Goal: Task Accomplishment & Management: Complete application form

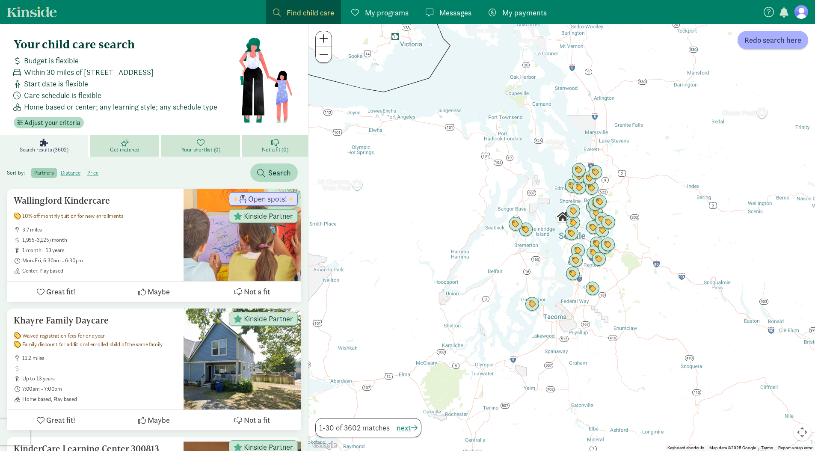
click at [392, 16] on span "My programs" at bounding box center [387, 13] width 44 height 12
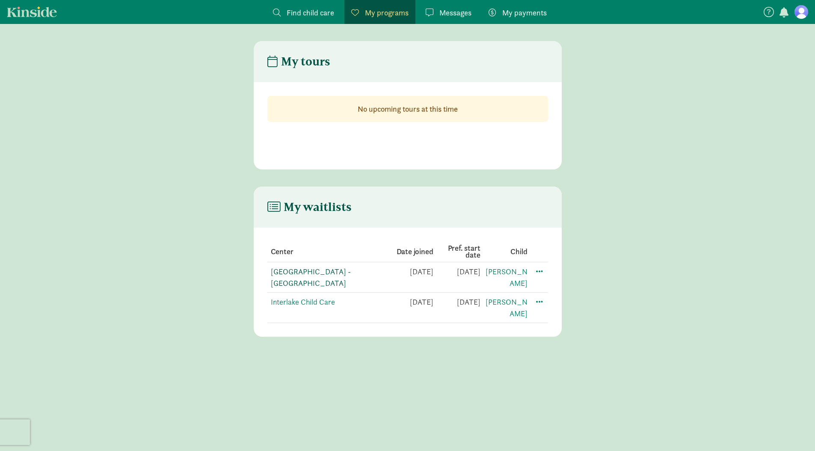
click at [330, 272] on link "[GEOGRAPHIC_DATA] - [GEOGRAPHIC_DATA]" at bounding box center [311, 277] width 80 height 21
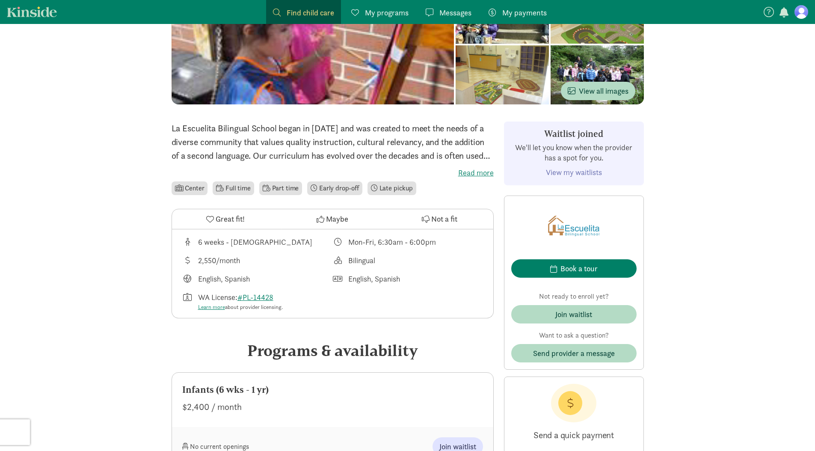
scroll to position [125, 0]
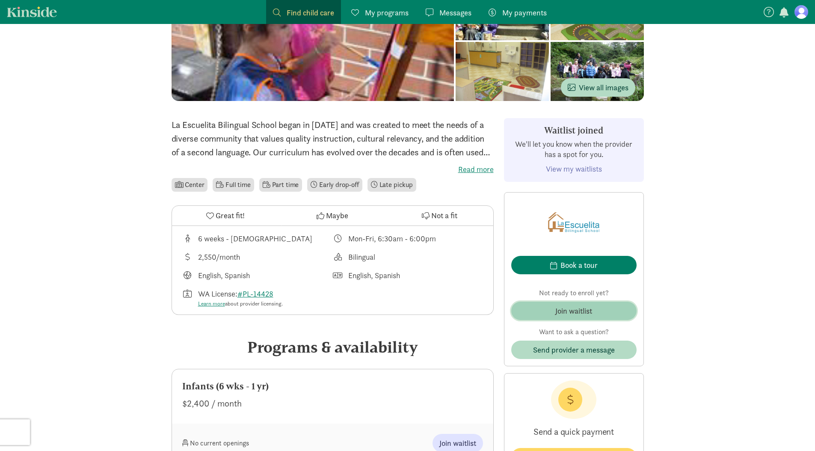
click at [604, 309] on span "Join waitlist" at bounding box center [574, 311] width 112 height 12
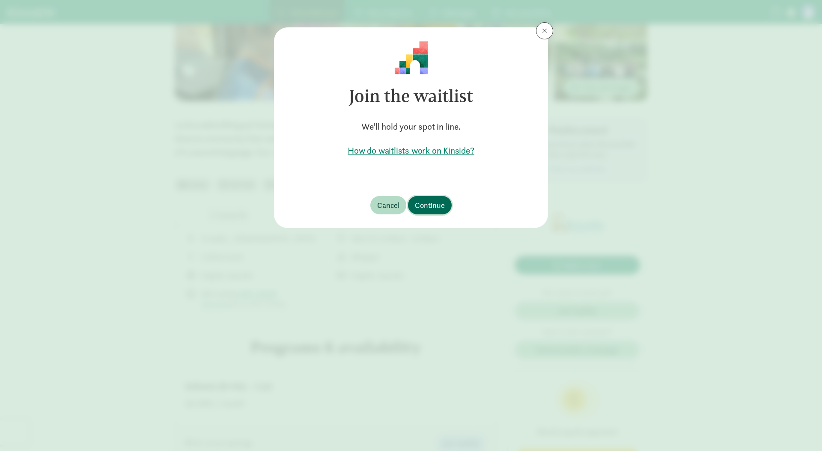
click at [425, 208] on span "Continue" at bounding box center [430, 205] width 30 height 12
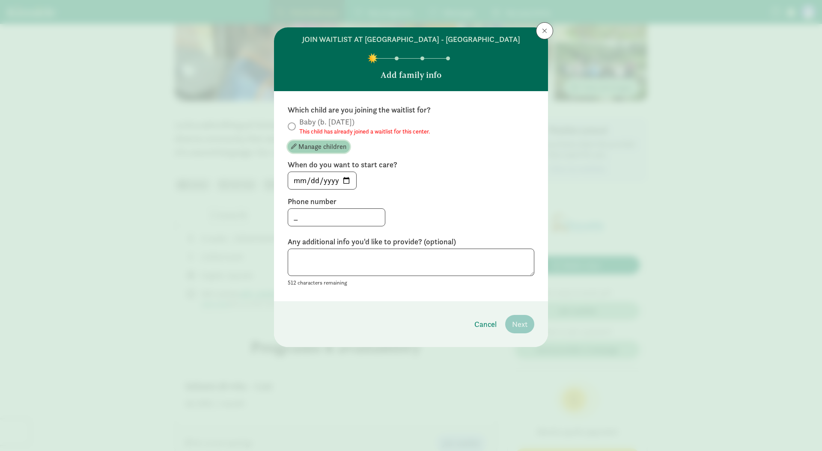
click at [306, 148] on span "Manage children" at bounding box center [322, 147] width 48 height 10
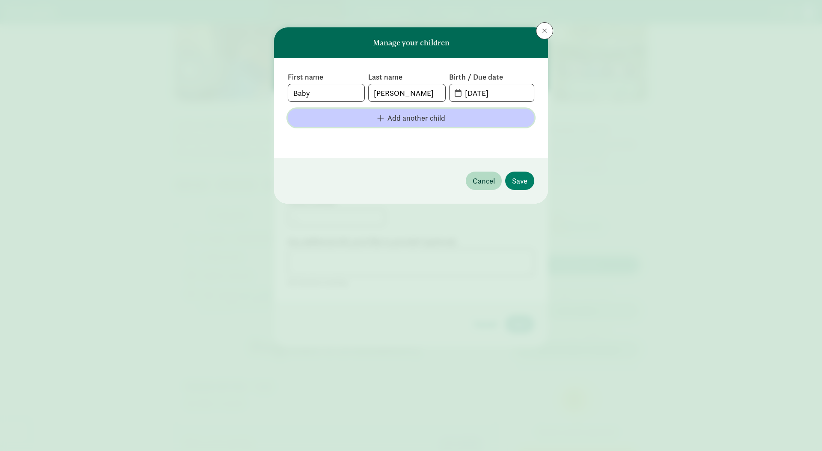
click at [448, 117] on span "Add another child" at bounding box center [410, 118] width 233 height 12
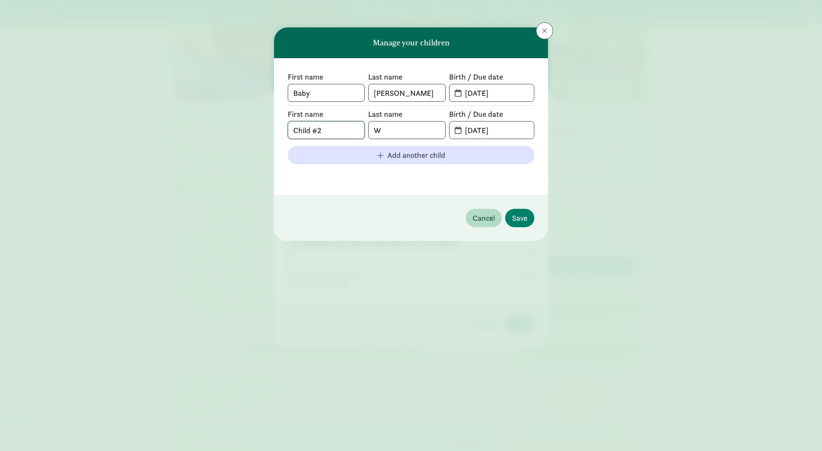
click at [325, 131] on input "Child #2" at bounding box center [326, 130] width 76 height 17
type input "Baby"
type input "[PERSON_NAME]"
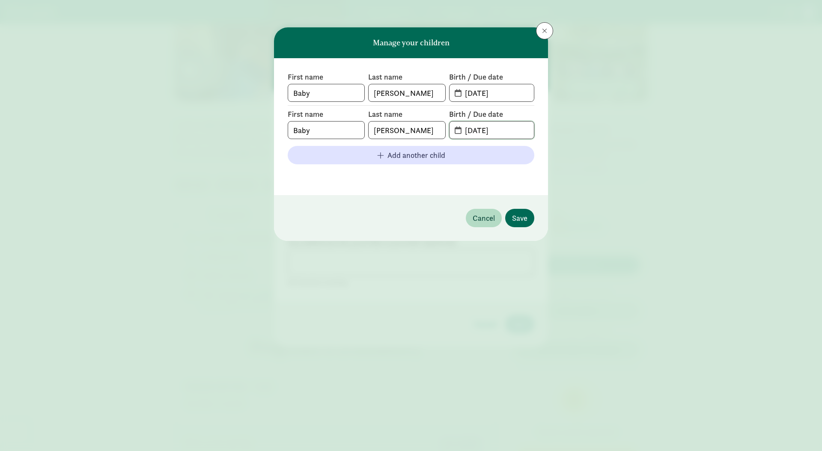
type input "[DATE]"
click at [523, 220] on span "Save" at bounding box center [519, 218] width 15 height 12
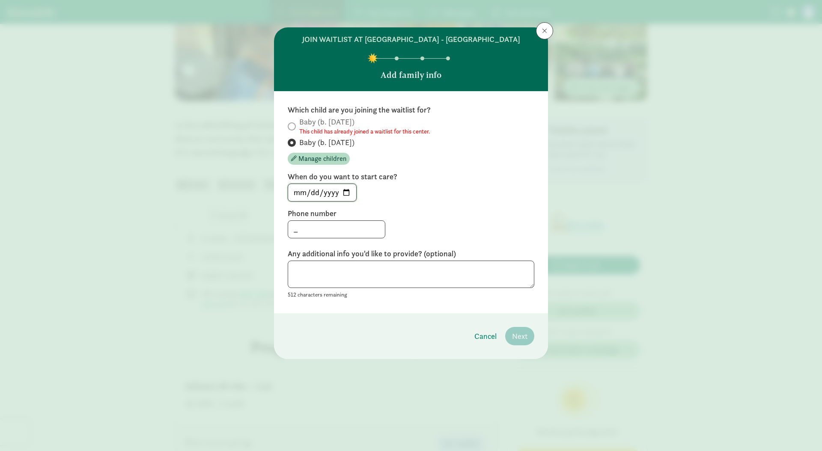
click at [300, 192] on input "[DATE]" at bounding box center [322, 192] width 68 height 17
type input "[DATE]"
click at [314, 235] on input "_" at bounding box center [336, 229] width 97 height 17
type input "_"
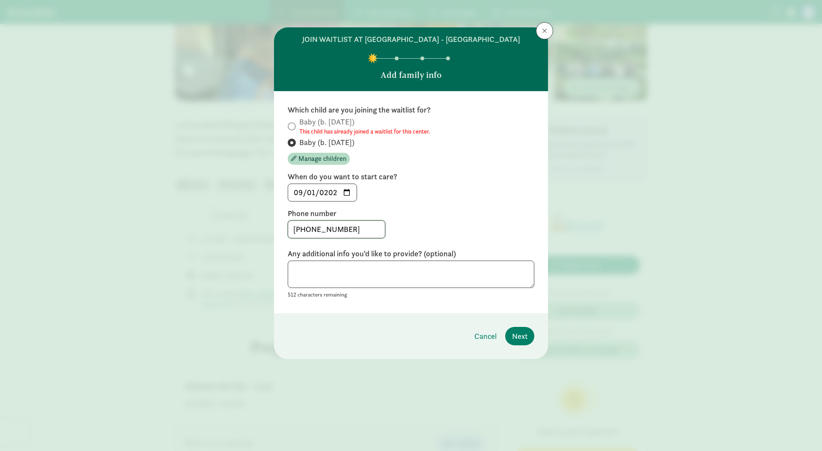
type input "[PHONE_NUMBER]"
type textarea "S"
type textarea "Older sister ([PERSON_NAME]) is also on wait list for the same start date."
click at [520, 337] on span "Next" at bounding box center [519, 336] width 15 height 12
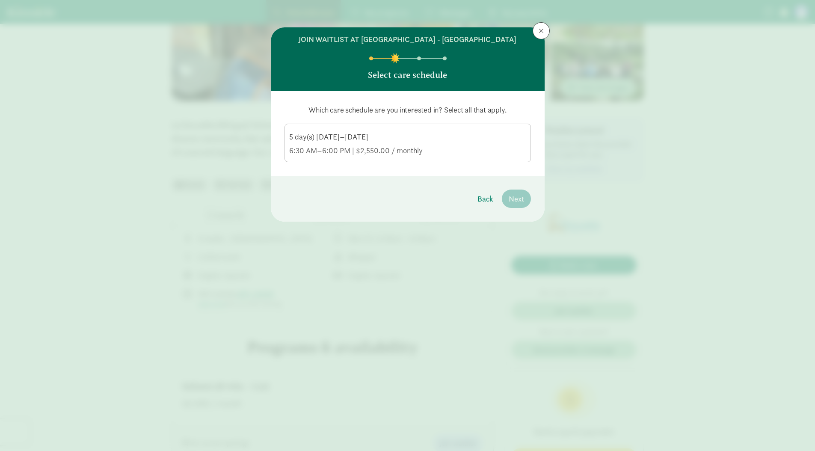
click at [466, 150] on div "6:30 AM–6:00 PM | $2,550.00 / monthly" at bounding box center [407, 151] width 237 height 10
click at [0, 0] on input "5 day(s) [DATE]–[DATE] 6:30 AM–6:00 PM | $2,550.00 / monthly" at bounding box center [0, 0] width 0 height 0
click at [523, 197] on span "Next" at bounding box center [516, 199] width 15 height 12
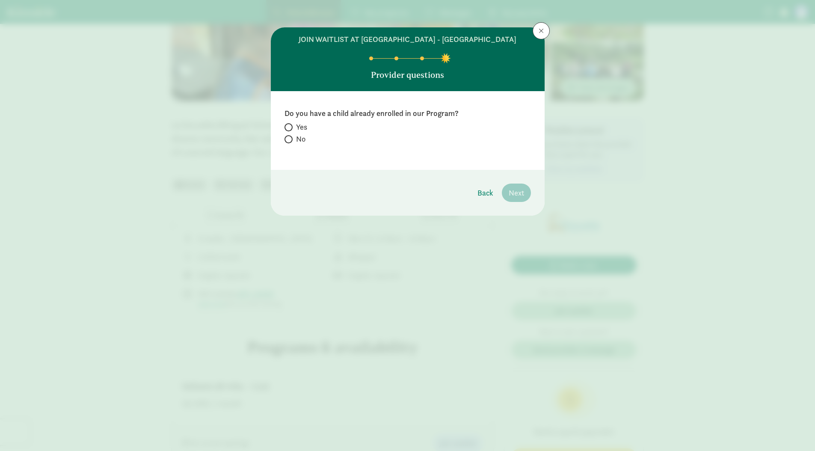
click at [304, 138] on span "No" at bounding box center [300, 139] width 9 height 10
click at [290, 138] on input "No" at bounding box center [288, 140] width 6 height 6
radio input "true"
click at [520, 192] on span "Next" at bounding box center [516, 193] width 15 height 12
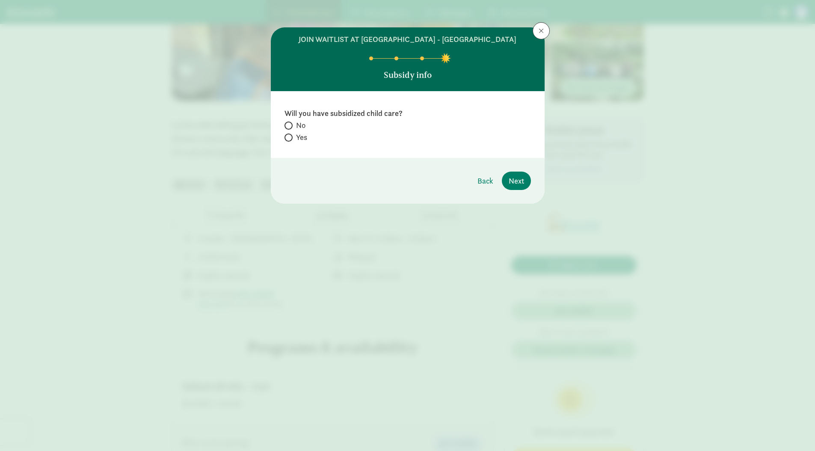
click at [297, 140] on span "Yes" at bounding box center [301, 137] width 11 height 10
click at [290, 140] on input "Yes" at bounding box center [288, 138] width 6 height 6
radio input "true"
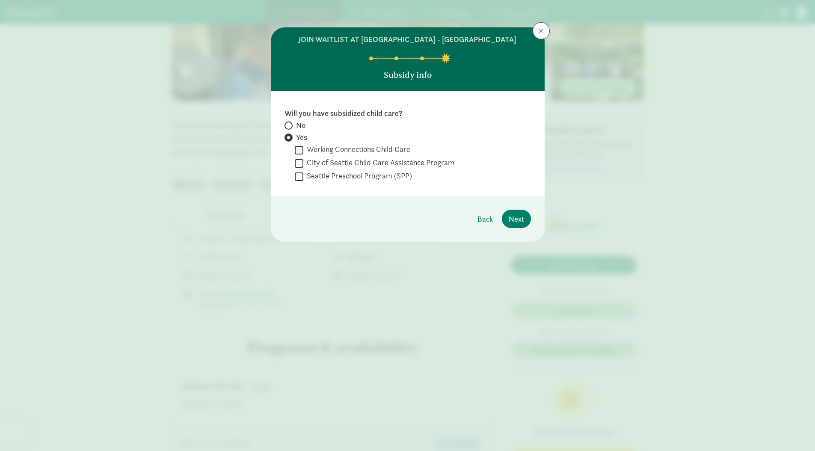
click at [302, 122] on span "No" at bounding box center [300, 125] width 9 height 10
click at [290, 123] on input "No" at bounding box center [288, 126] width 6 height 6
radio input "true"
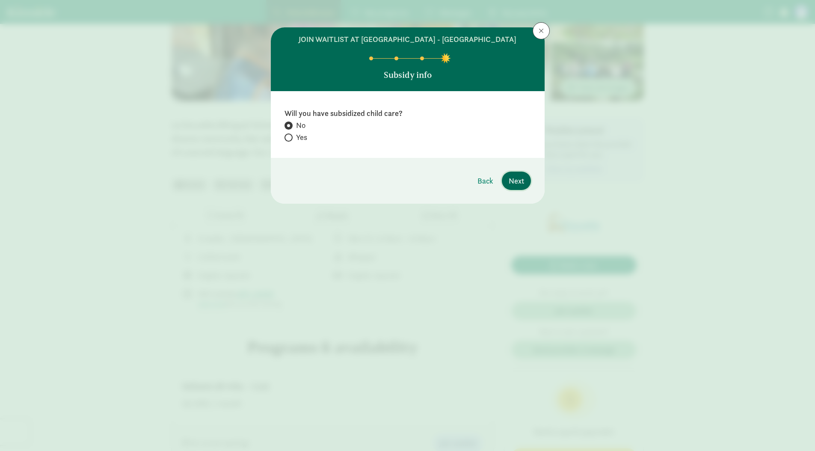
click at [525, 184] on button "Next" at bounding box center [516, 181] width 29 height 18
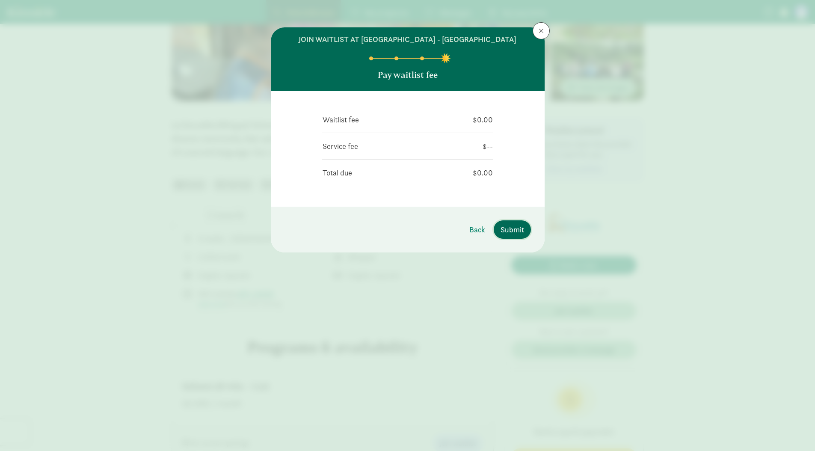
click at [518, 233] on span "Submit" at bounding box center [513, 230] width 24 height 12
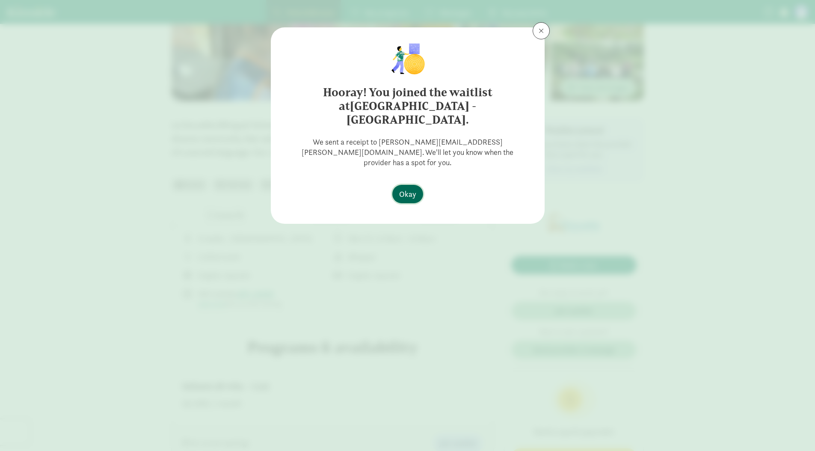
click at [413, 188] on span "Okay" at bounding box center [407, 194] width 17 height 12
